Goal: Find specific page/section: Find specific page/section

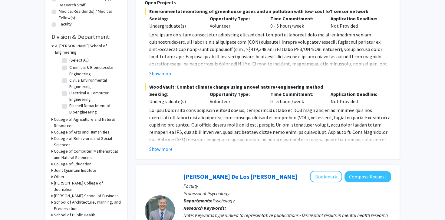
scroll to position [185, 0]
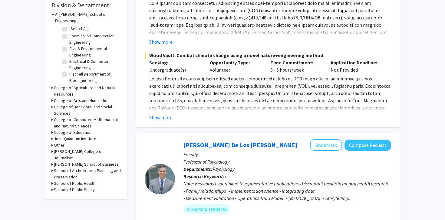
click at [87, 180] on h3 "School of Public Health" at bounding box center [74, 183] width 41 height 6
click at [84, 188] on label "(Select All)" at bounding box center [78, 191] width 19 height 6
click at [73, 188] on input "(Select All)" at bounding box center [71, 190] width 4 height 4
checkbox input "true"
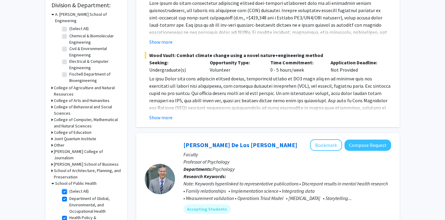
checkbox input "true"
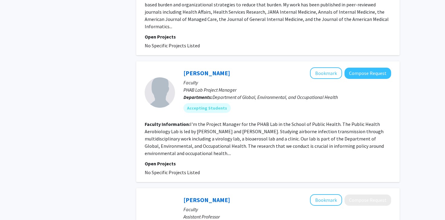
scroll to position [1019, 0]
